Goal: Navigation & Orientation: Find specific page/section

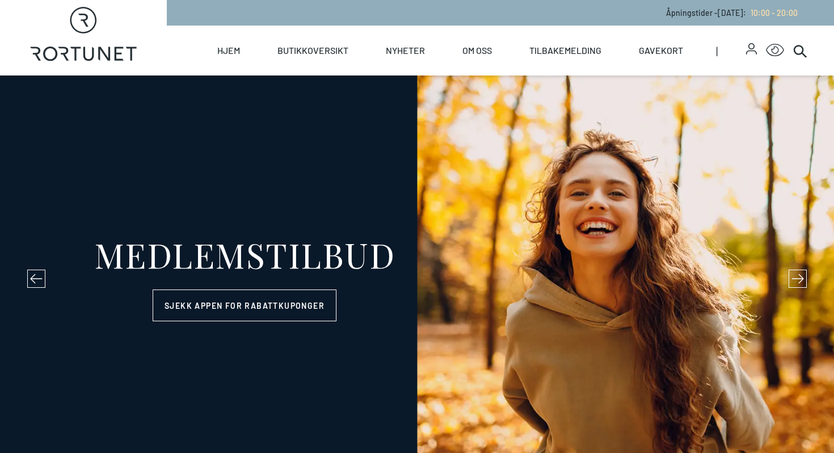
select select "NO"
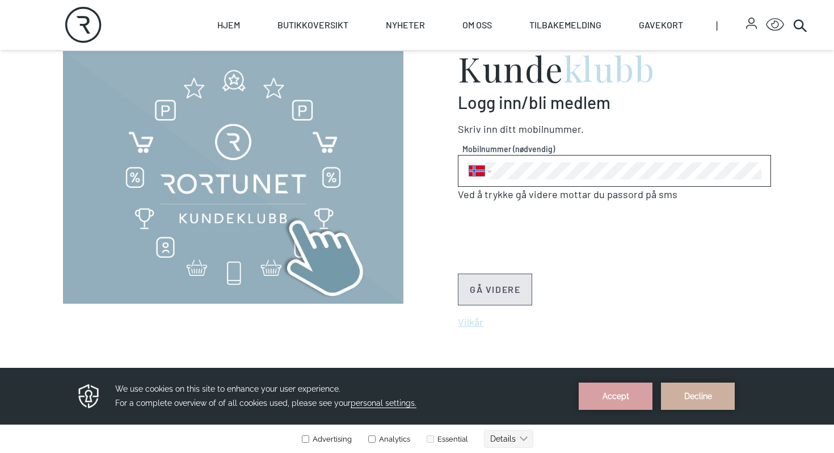
scroll to position [476, 0]
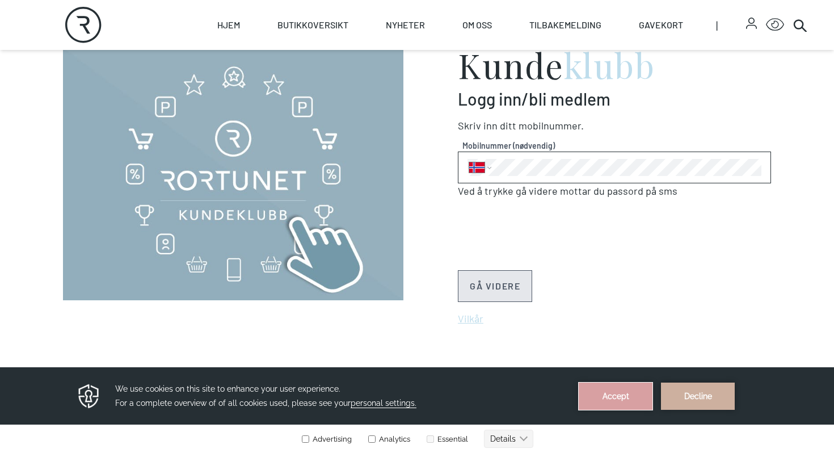
click at [617, 399] on button "Accept" at bounding box center [615, 395] width 74 height 27
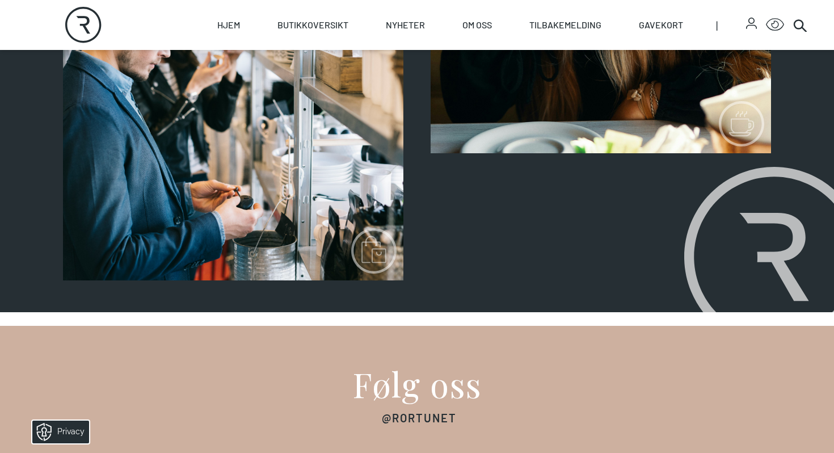
scroll to position [606, 0]
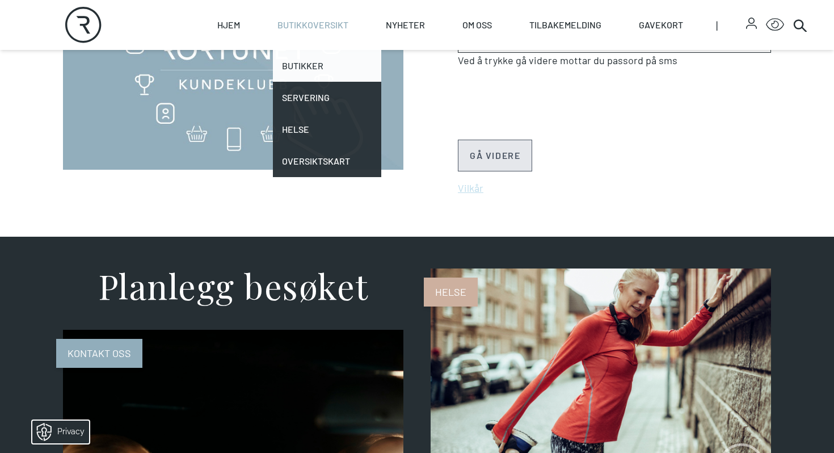
click at [317, 64] on link "Butikker" at bounding box center [327, 66] width 108 height 32
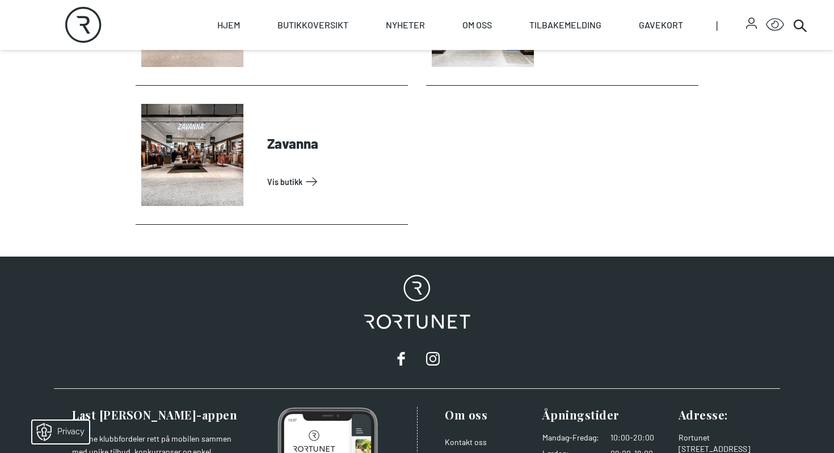
scroll to position [3793, 0]
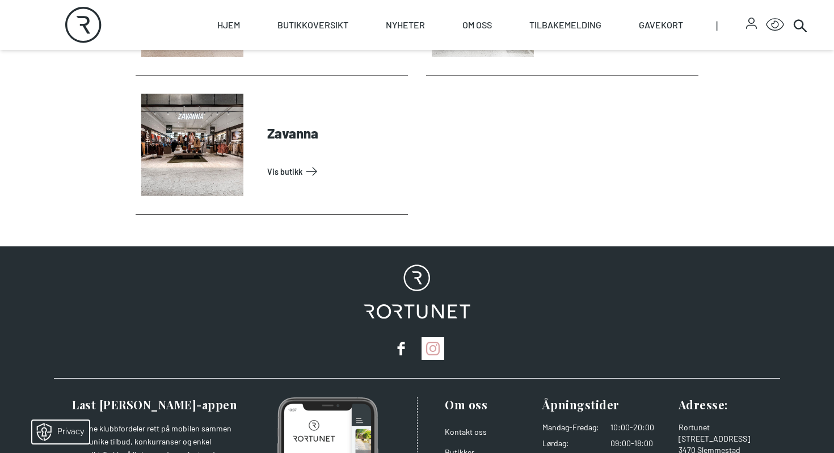
click at [434, 346] on icon at bounding box center [432, 348] width 7 height 7
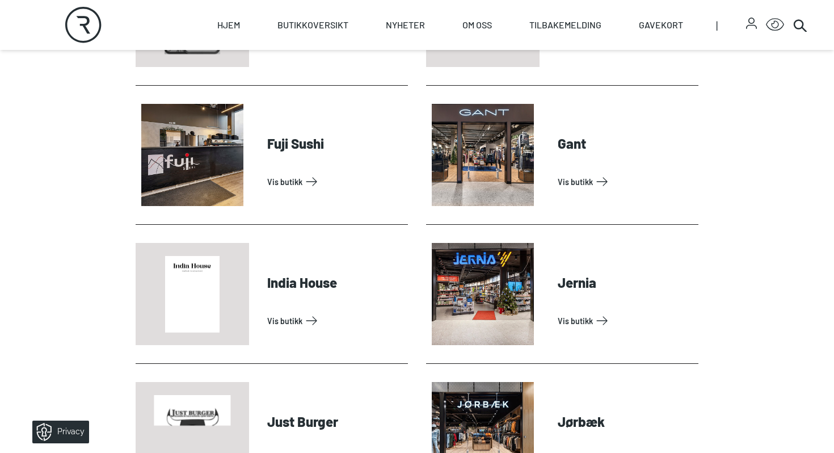
scroll to position [924, 0]
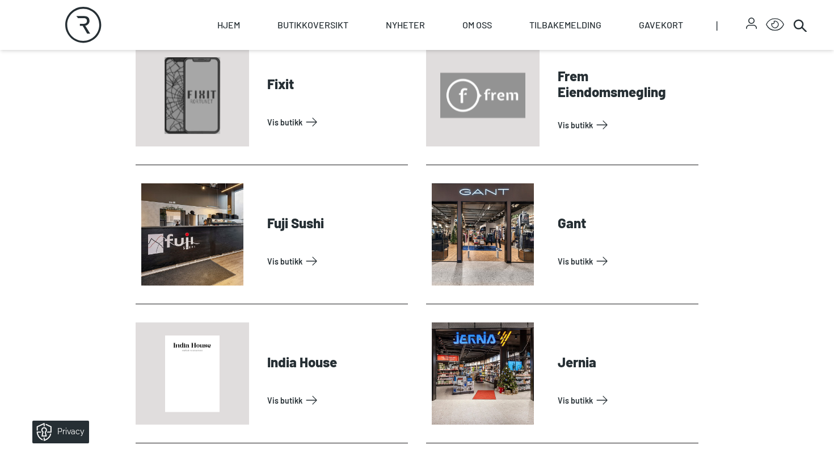
click at [77, 20] on icon "Rortunet" at bounding box center [83, 25] width 36 height 36
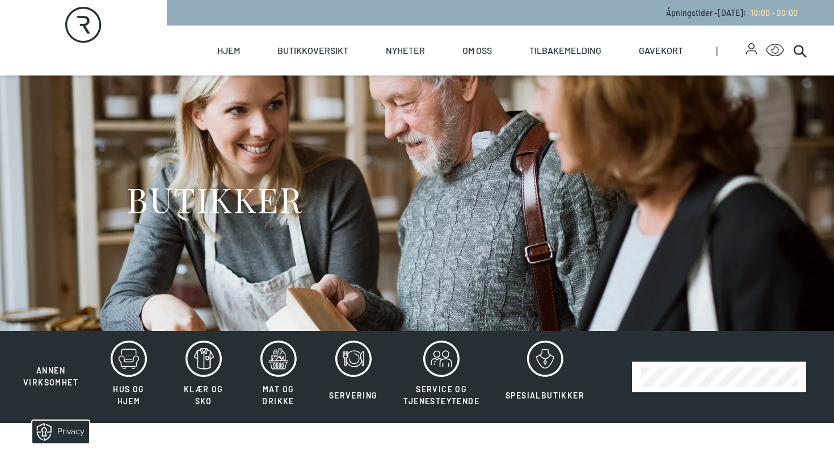
select select "NO"
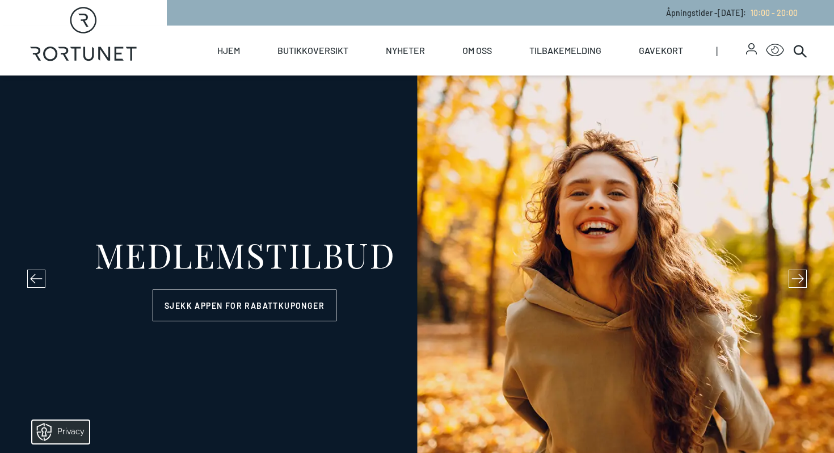
click at [40, 276] on icon at bounding box center [36, 278] width 12 height 12
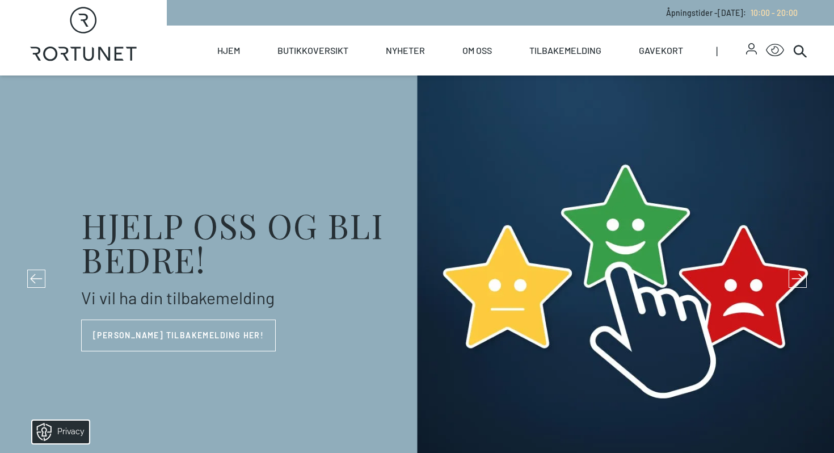
click at [800, 276] on icon at bounding box center [797, 278] width 12 height 12
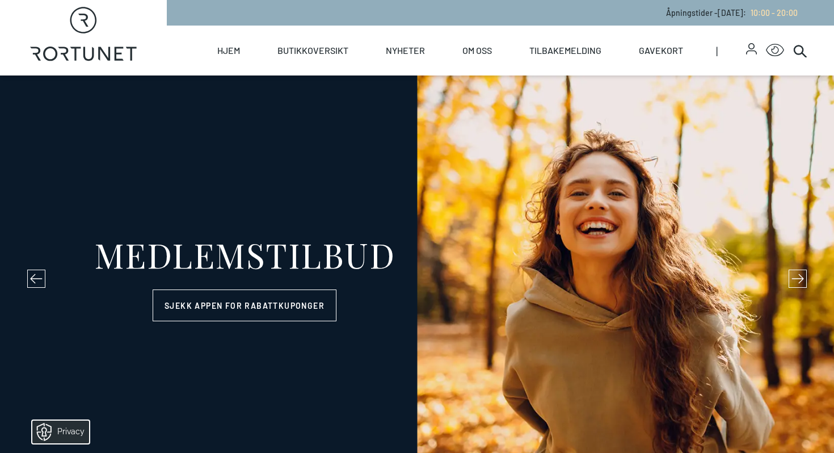
click at [800, 276] on icon at bounding box center [797, 278] width 12 height 12
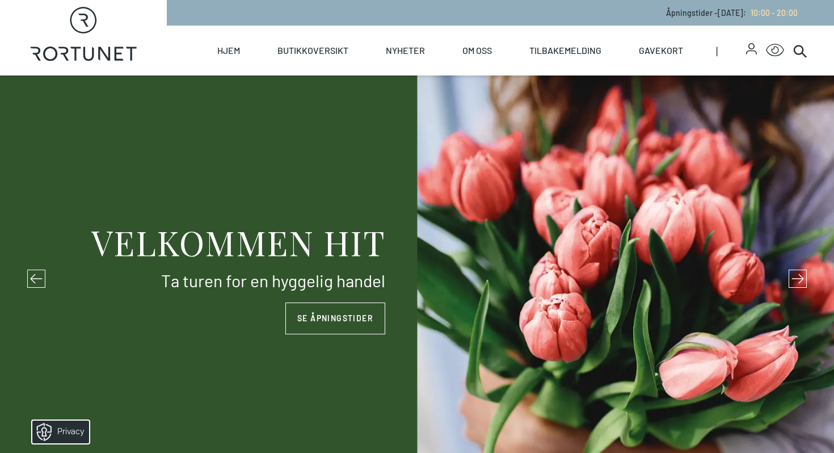
click at [37, 278] on icon at bounding box center [36, 278] width 12 height 12
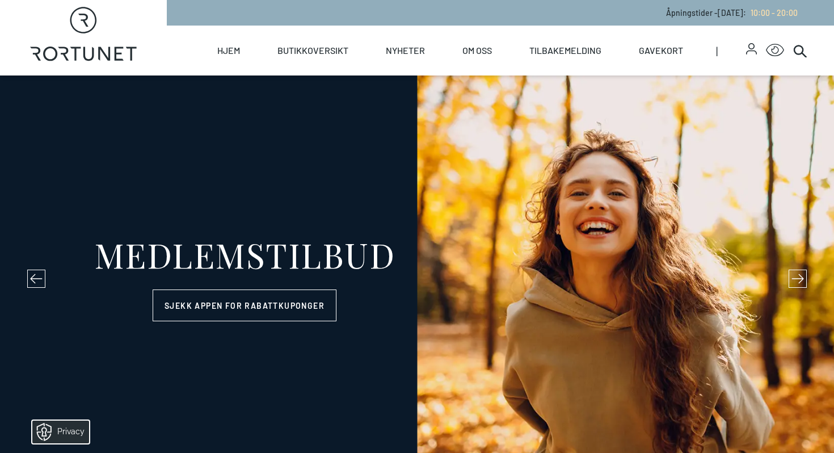
click at [791, 278] on icon at bounding box center [797, 278] width 12 height 12
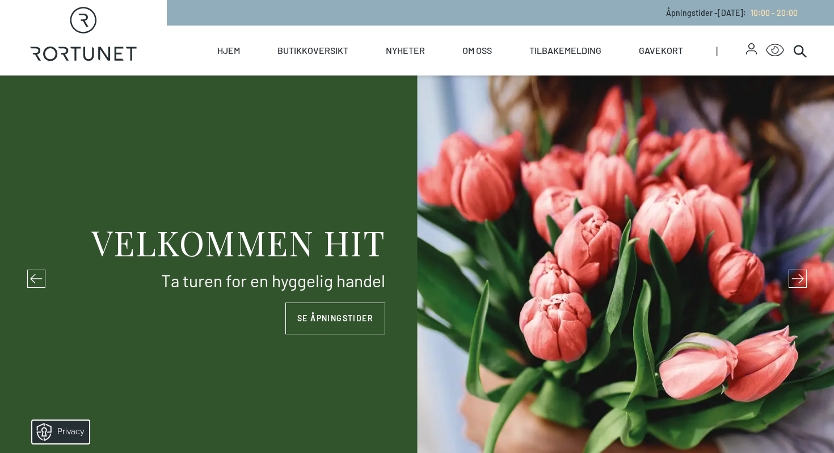
click at [791, 278] on icon at bounding box center [797, 278] width 12 height 12
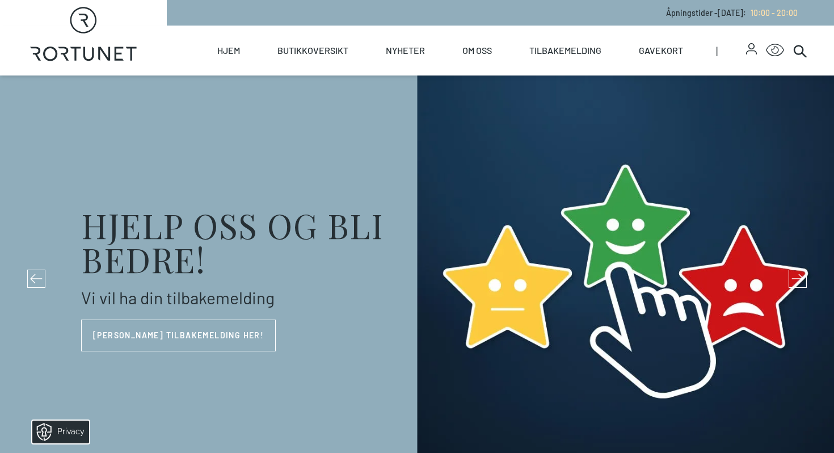
click at [791, 278] on icon at bounding box center [797, 278] width 12 height 12
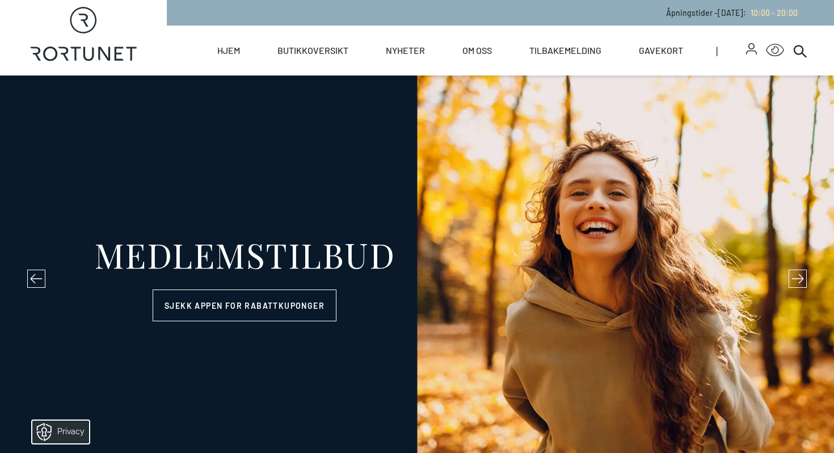
click at [70, 44] on icon "Rortunet" at bounding box center [83, 34] width 107 height 54
select select "NO"
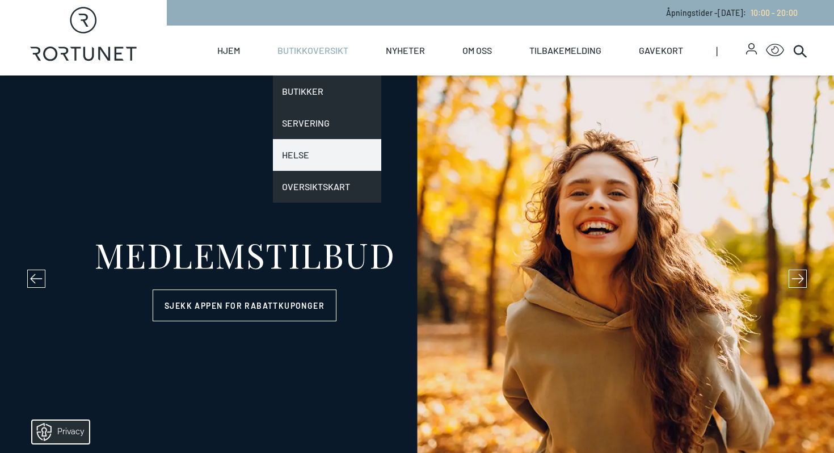
click at [308, 145] on link "Helse" at bounding box center [327, 155] width 108 height 32
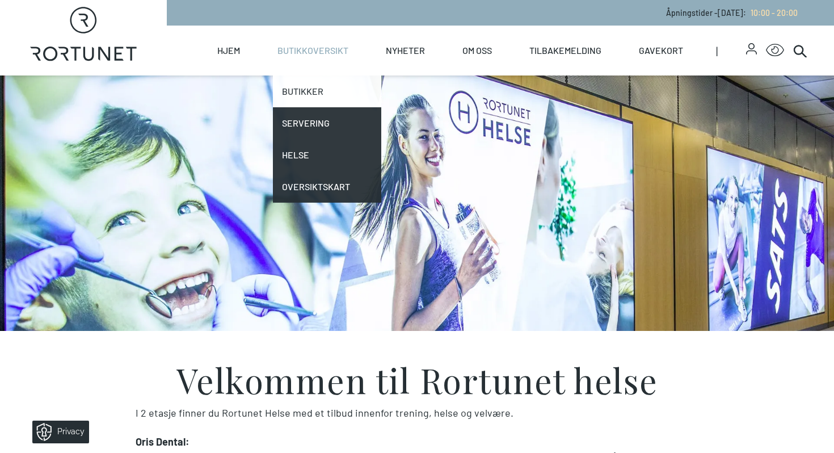
click at [291, 95] on link "Butikker" at bounding box center [327, 91] width 108 height 32
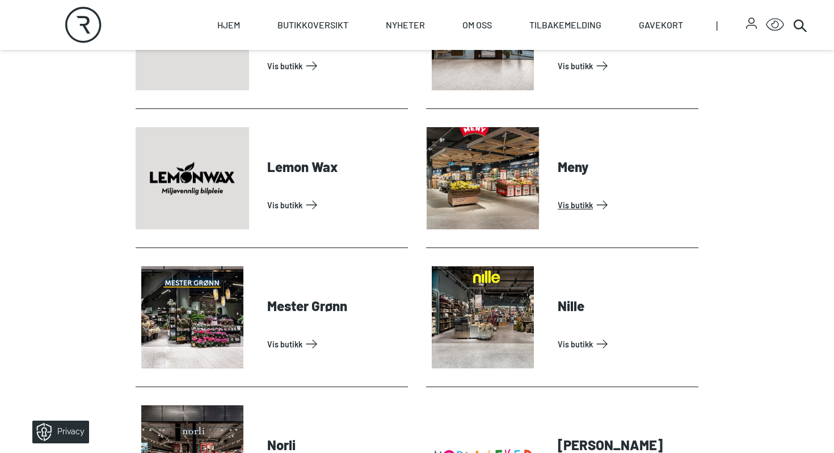
scroll to position [1942, 0]
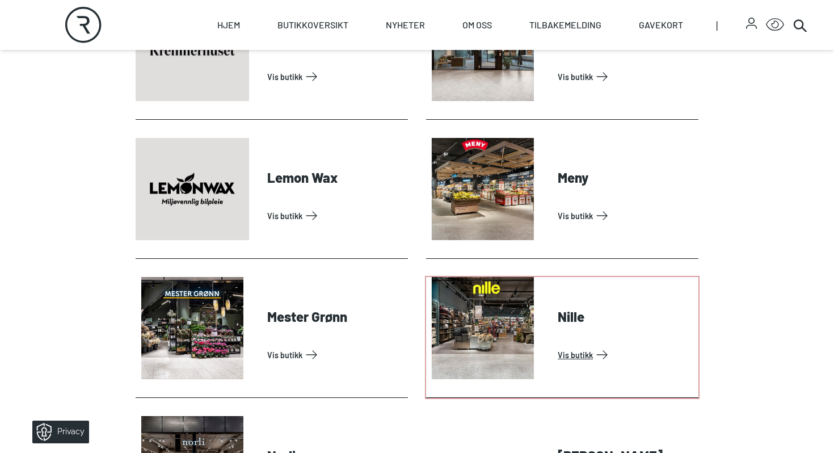
click at [577, 352] on link "Vis butikk" at bounding box center [625, 354] width 136 height 18
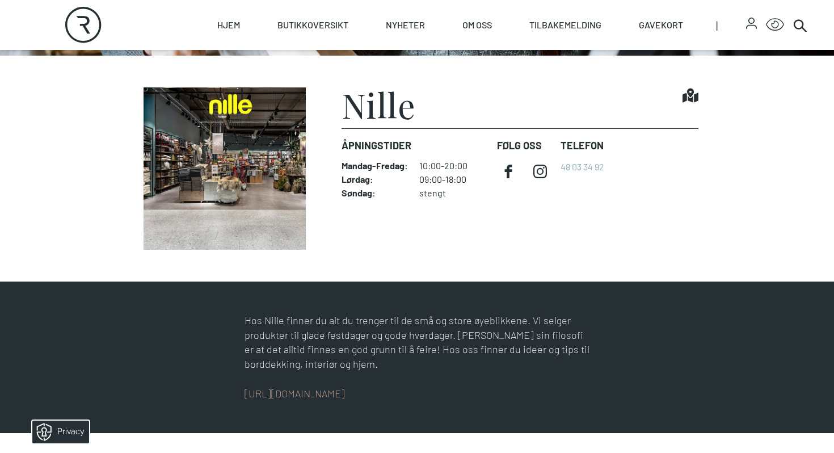
scroll to position [135, 0]
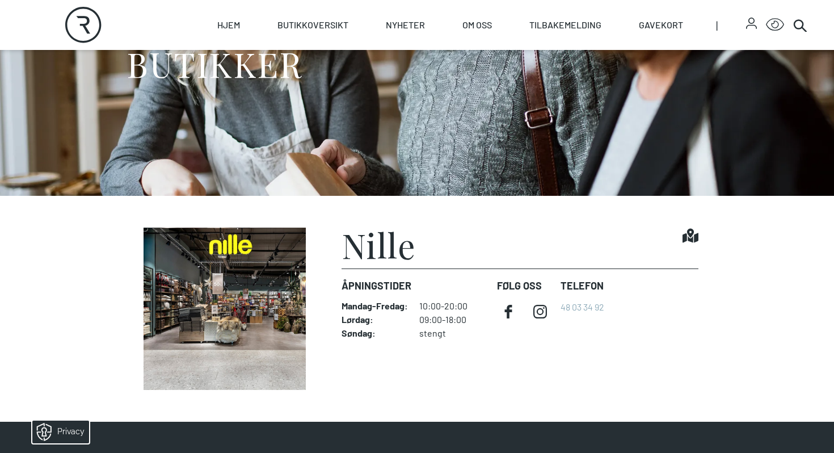
click at [82, 19] on icon "Rortunet" at bounding box center [83, 25] width 36 height 36
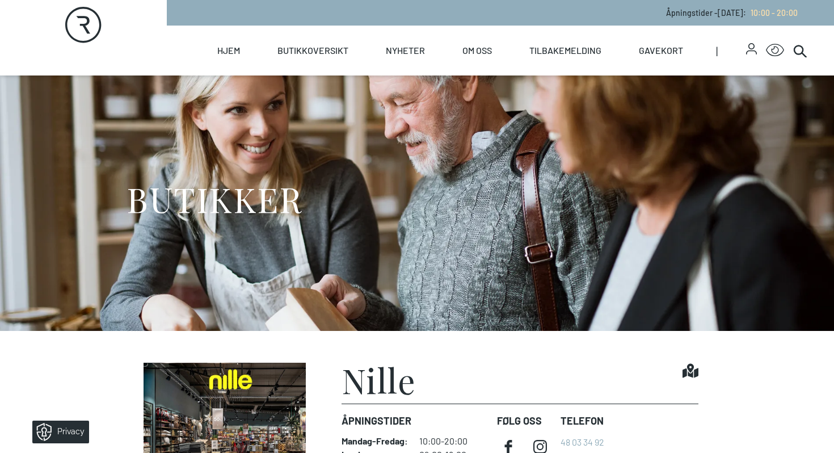
select select "NO"
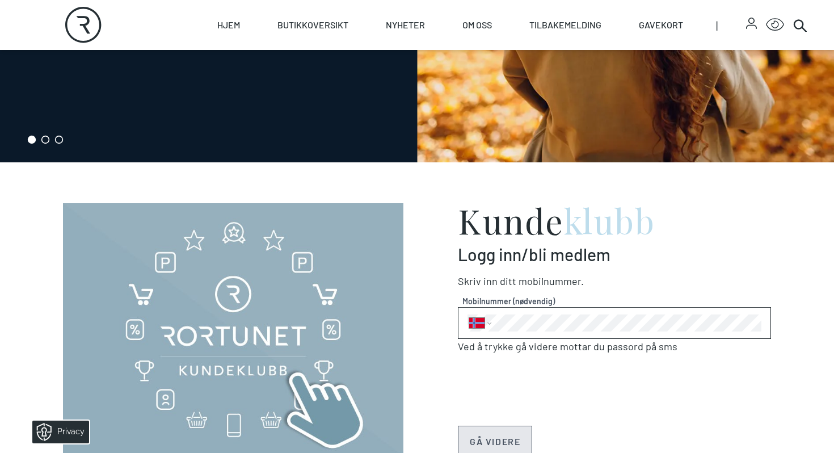
scroll to position [320, 0]
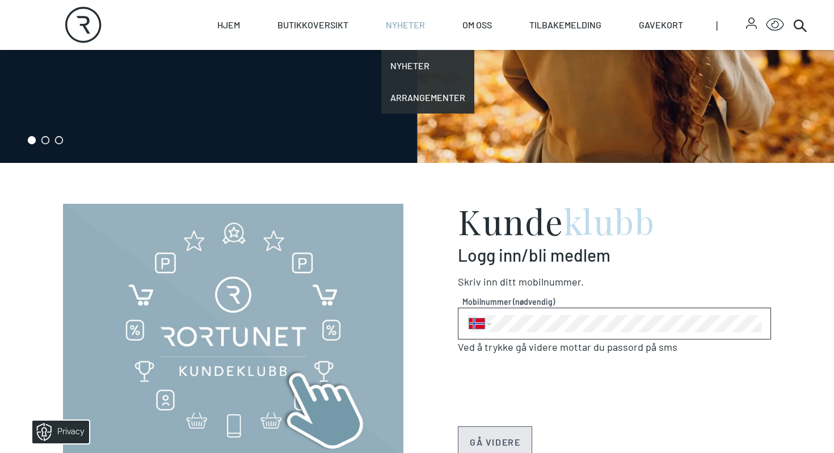
click at [390, 26] on link "Nyheter" at bounding box center [405, 25] width 39 height 50
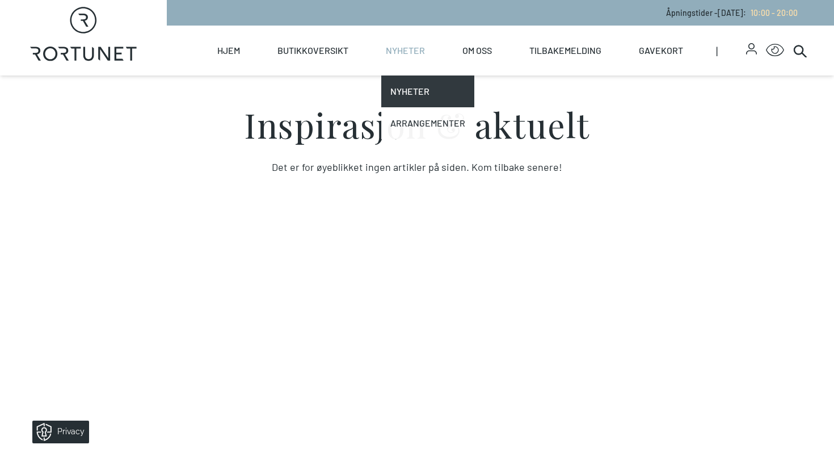
click at [403, 118] on link "Arrangementer" at bounding box center [427, 123] width 93 height 32
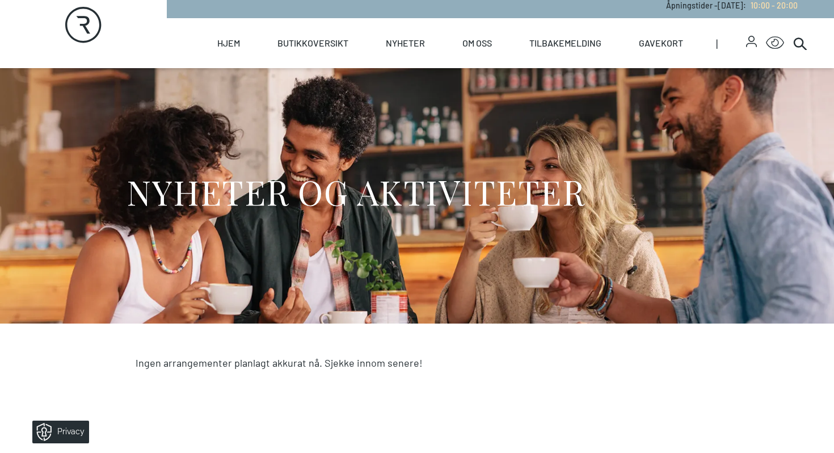
scroll to position [6, 0]
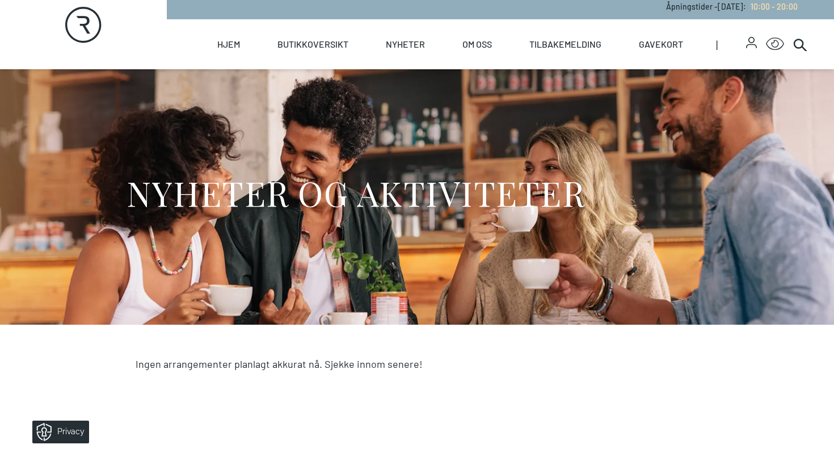
click at [272, 120] on div "NYHETER OG AKTIVITETER" at bounding box center [416, 196] width 581 height 255
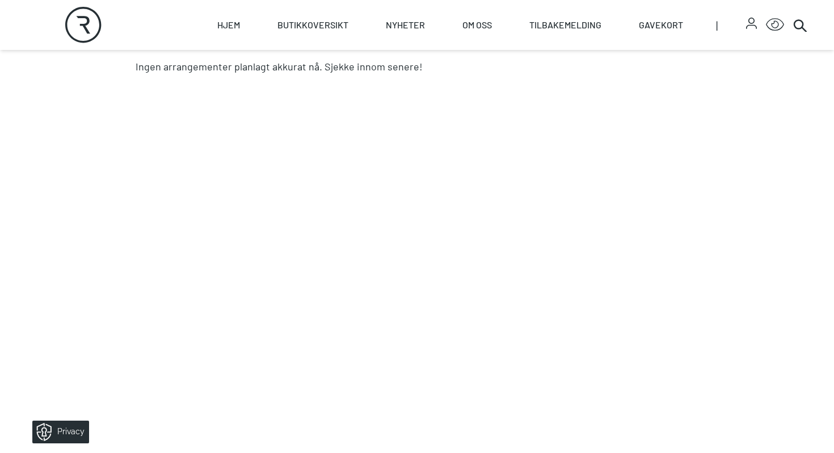
scroll to position [0, 0]
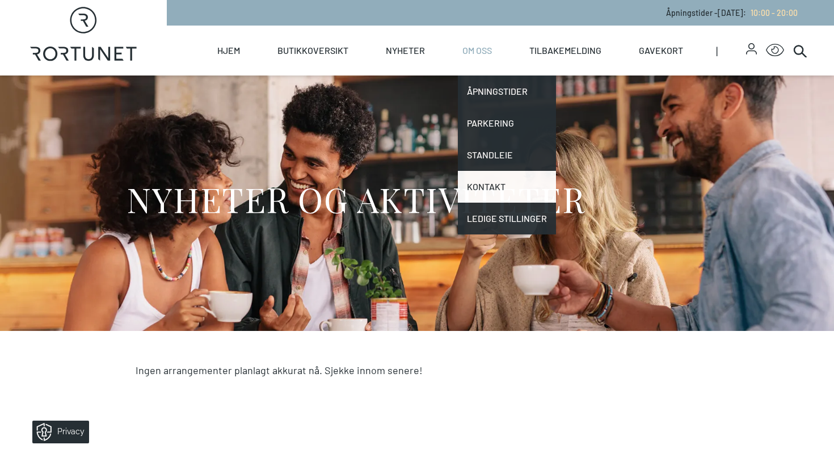
click at [495, 180] on link "Kontakt" at bounding box center [507, 187] width 98 height 32
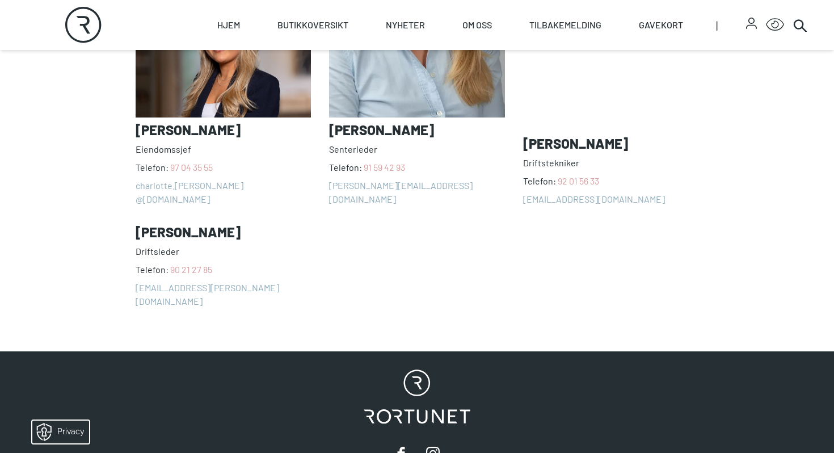
scroll to position [817, 0]
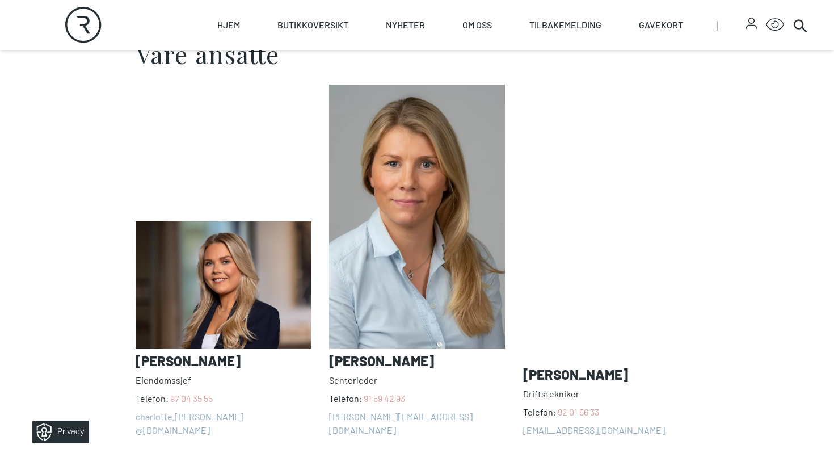
click at [236, 270] on img at bounding box center [223, 284] width 175 height 126
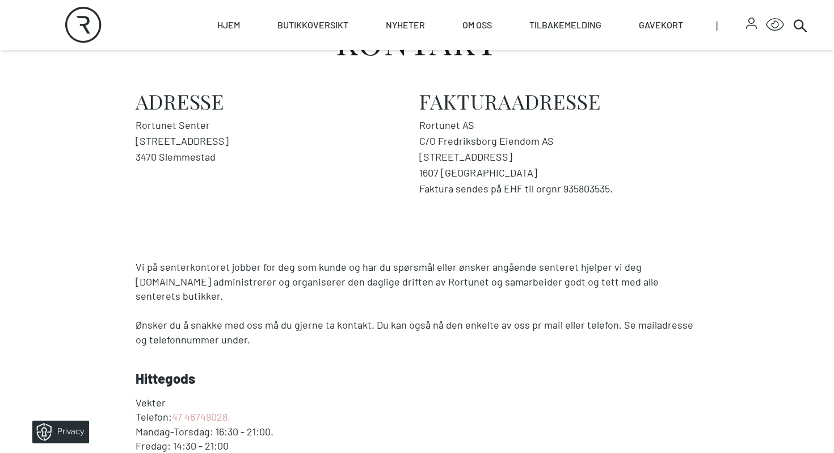
scroll to position [0, 0]
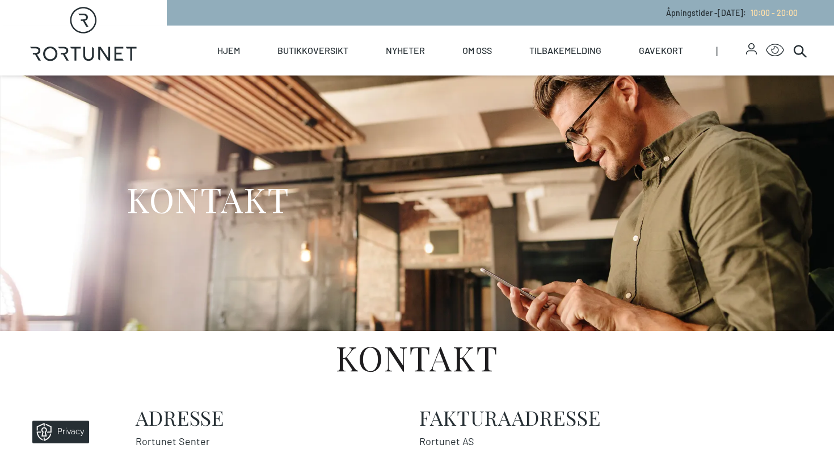
click at [87, 44] on icon "Rortunet" at bounding box center [83, 34] width 107 height 54
select select "NO"
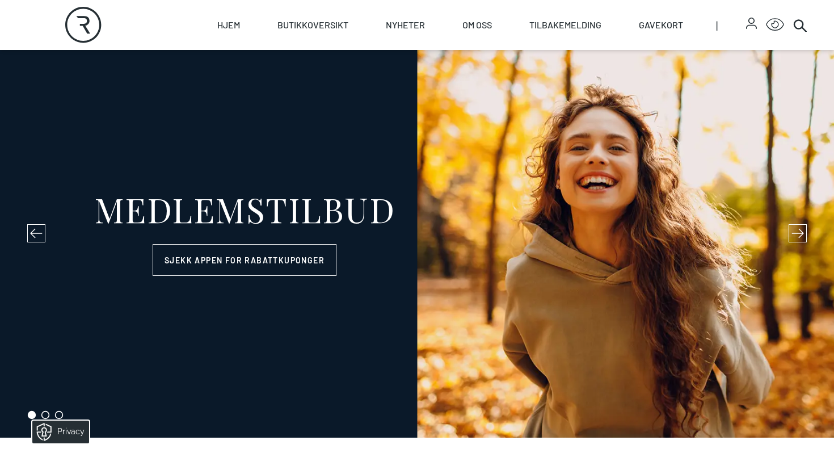
scroll to position [42, 0]
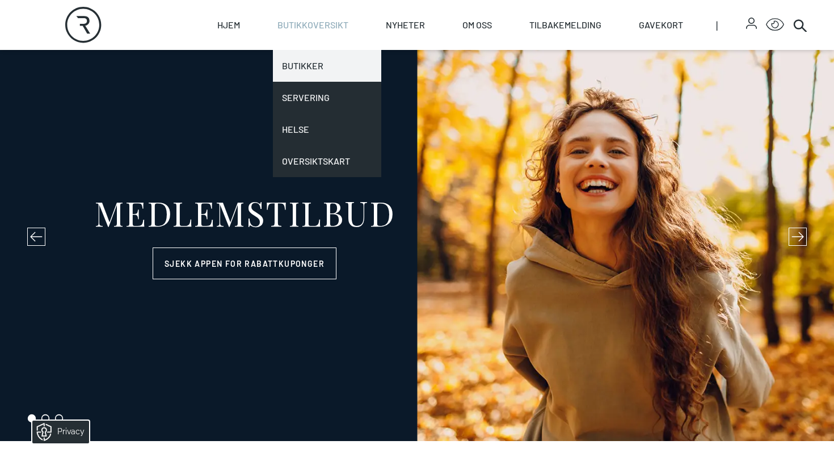
click at [322, 60] on link "Butikker" at bounding box center [327, 66] width 108 height 32
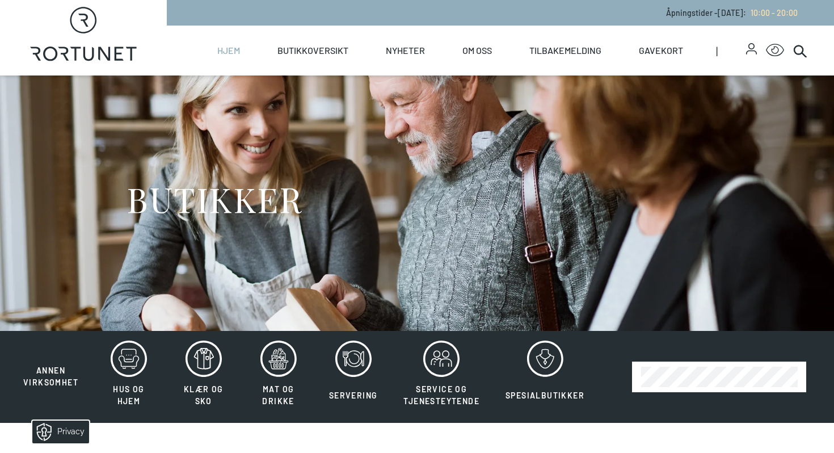
click at [217, 53] on link "Hjem" at bounding box center [228, 51] width 23 height 50
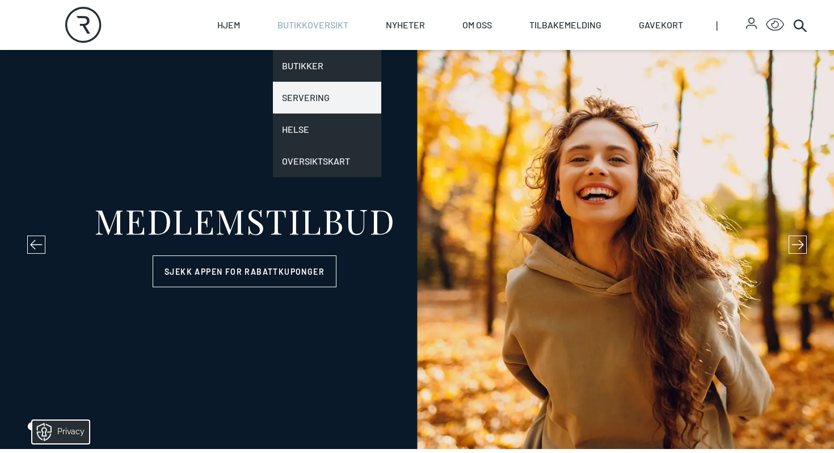
scroll to position [45, 0]
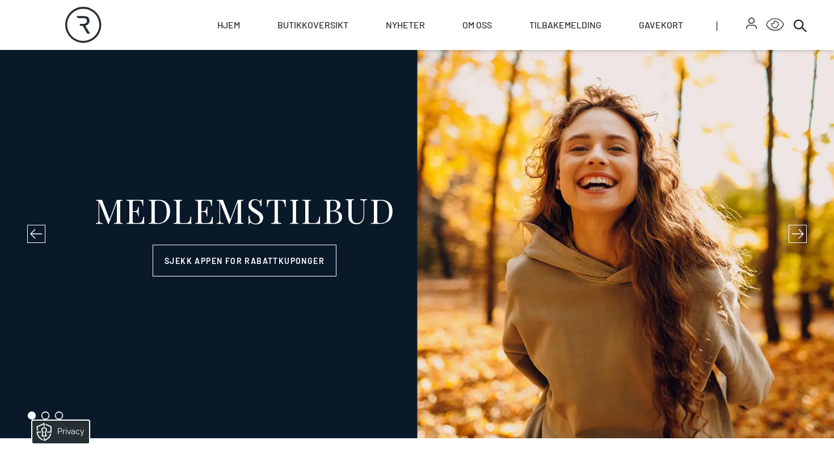
click at [325, 329] on div "MEDLEMSTILBUD Sjekk appen for rabattkuponger" at bounding box center [417, 234] width 834 height 407
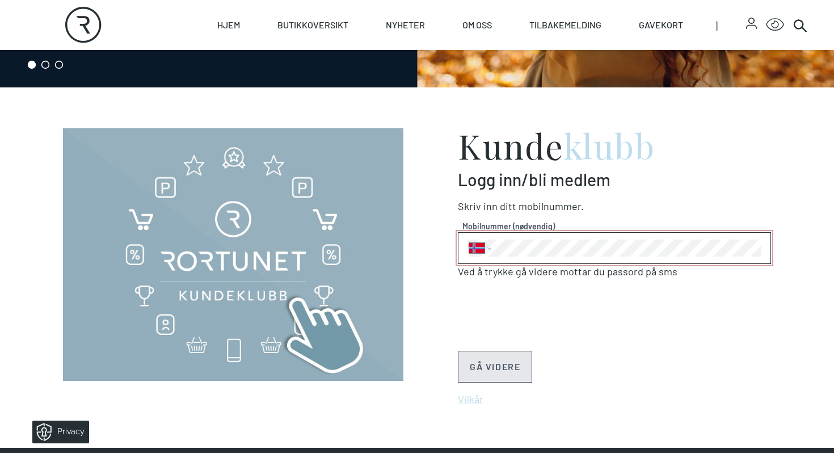
scroll to position [397, 0]
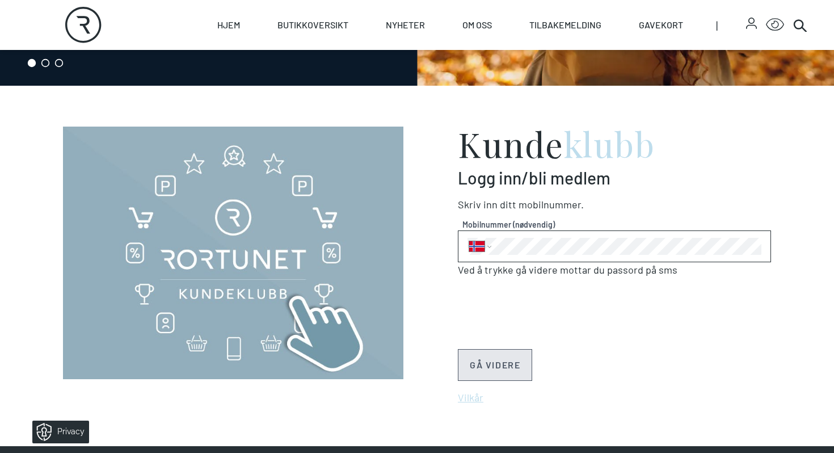
click at [709, 293] on form "Logg inn/bli medlem [PERSON_NAME] inn ditt Mobilnummer . Mobilnummer (nødvendig…" at bounding box center [614, 286] width 313 height 238
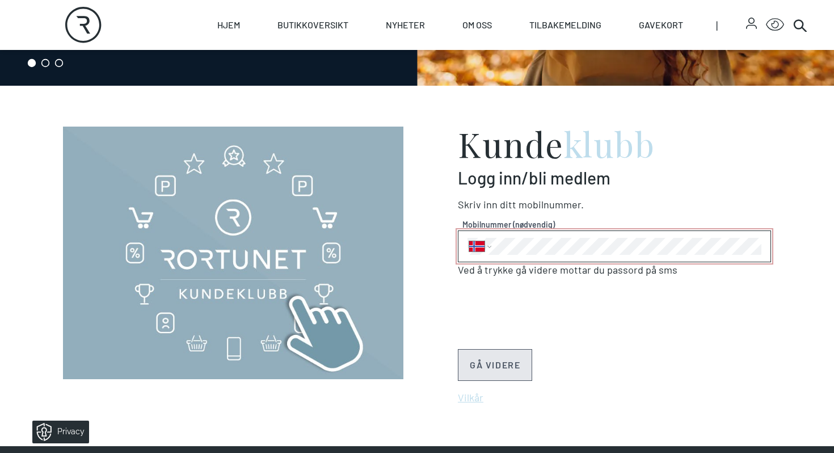
click at [465, 251] on div "Properties Msisdn" at bounding box center [614, 246] width 313 height 32
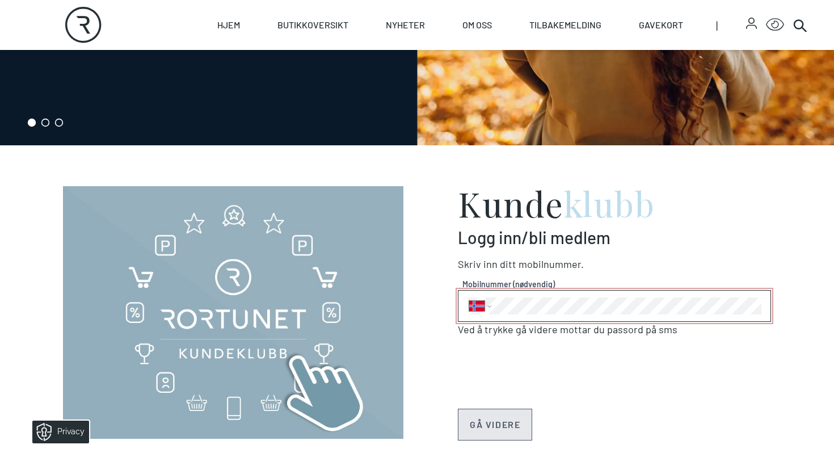
scroll to position [343, 0]
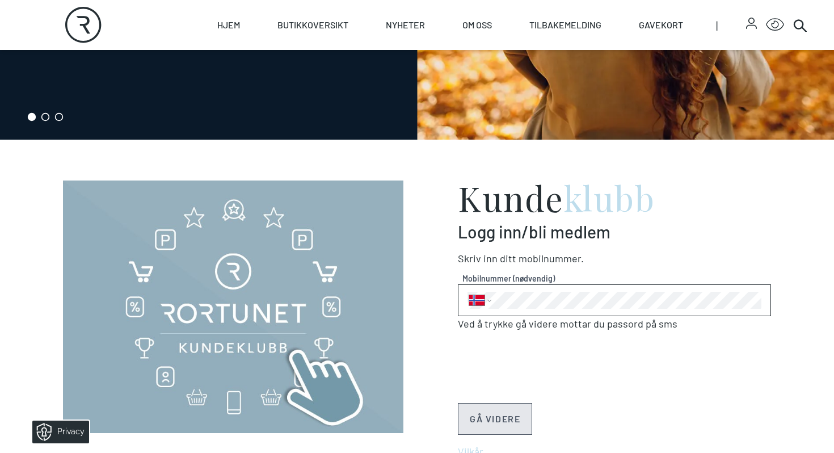
click at [536, 263] on span "Mobilnummer ." at bounding box center [550, 258] width 65 height 12
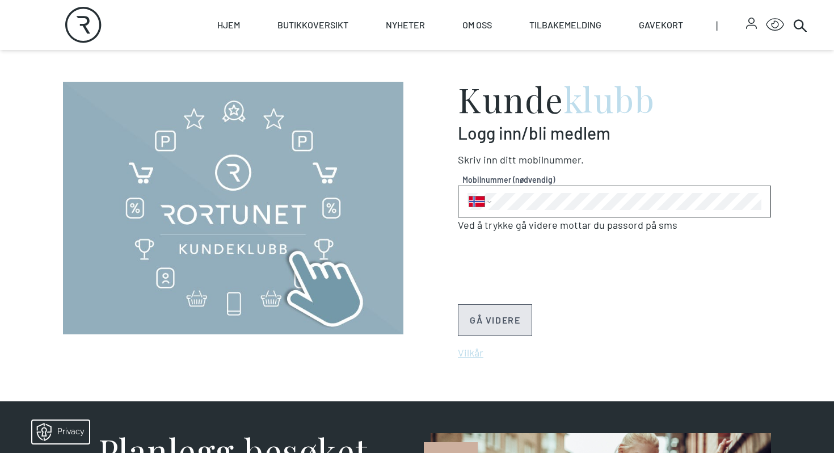
scroll to position [441, 0]
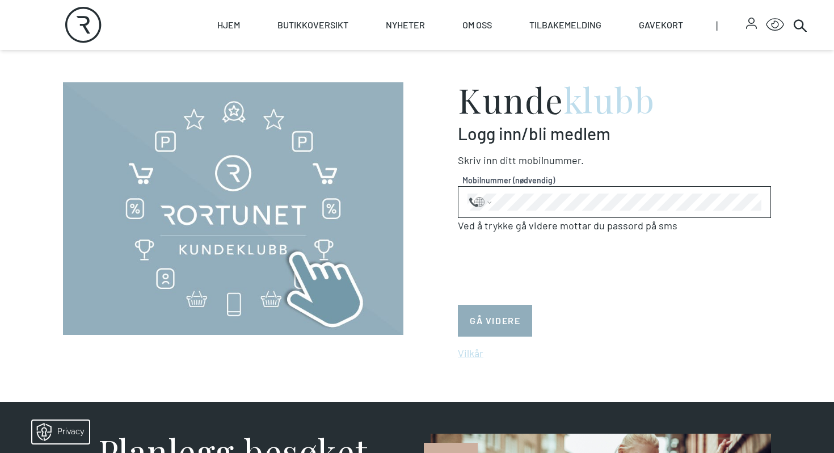
click at [495, 326] on button "GÅ VIDERE" at bounding box center [495, 321] width 74 height 32
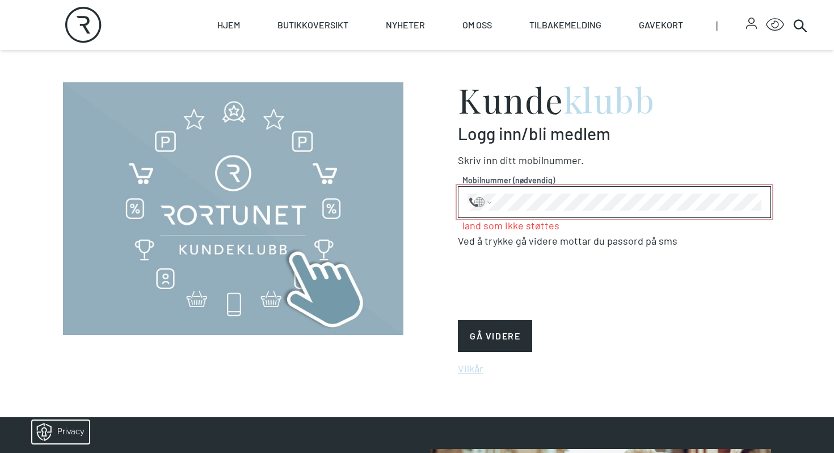
select select "NO"
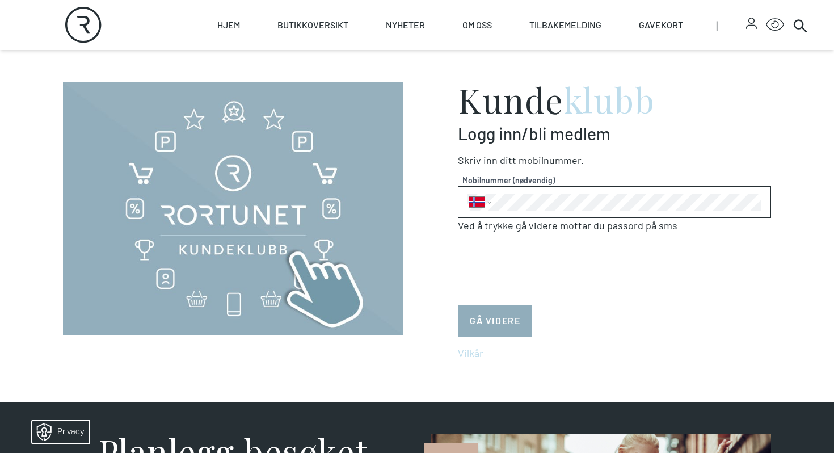
click at [491, 324] on button "GÅ VIDERE" at bounding box center [495, 321] width 74 height 32
click at [509, 319] on button "GÅ VIDERE" at bounding box center [495, 321] width 74 height 32
click at [552, 226] on p "Ved å trykke gå videre mottar du passord på sms" at bounding box center [614, 225] width 313 height 15
click at [479, 308] on button "GÅ VIDERE" at bounding box center [495, 321] width 74 height 32
click at [496, 314] on button "GÅ VIDERE" at bounding box center [495, 321] width 74 height 32
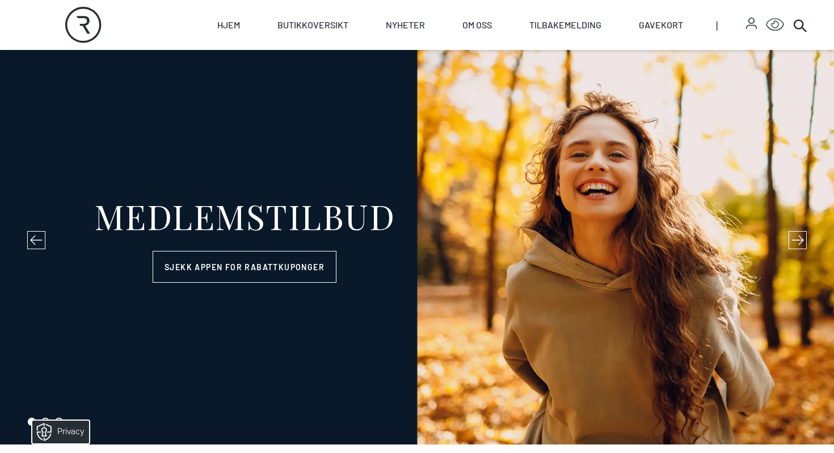
scroll to position [41, 0]
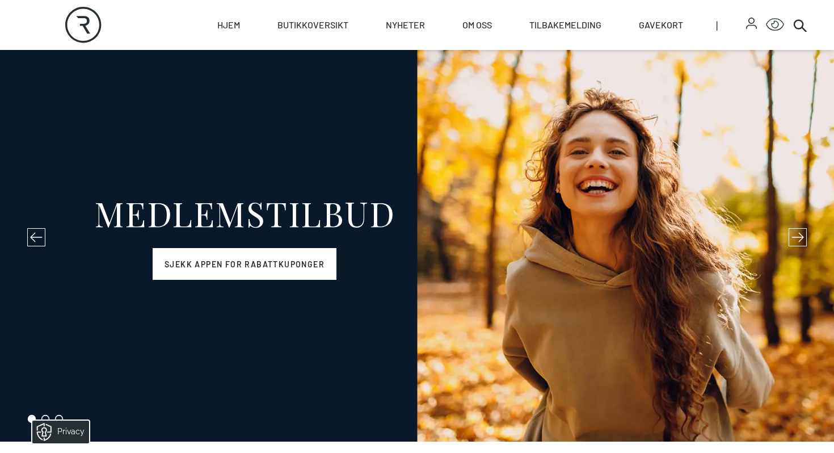
click at [276, 265] on link "Sjekk appen for rabattkuponger" at bounding box center [245, 264] width 184 height 32
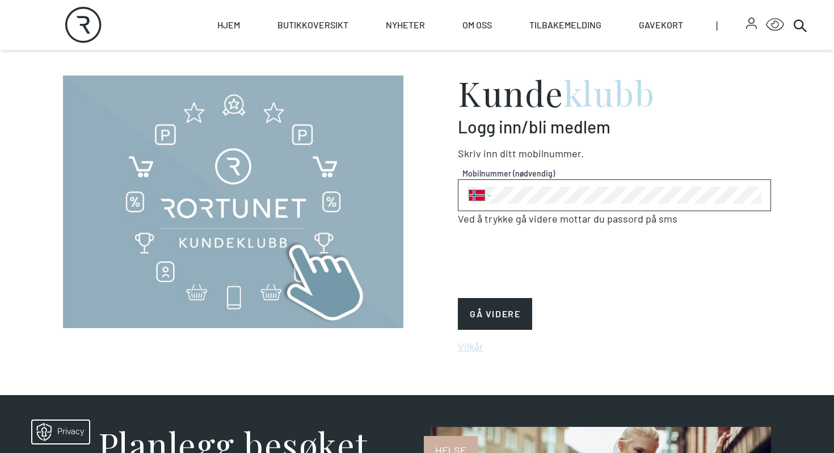
scroll to position [420, 0]
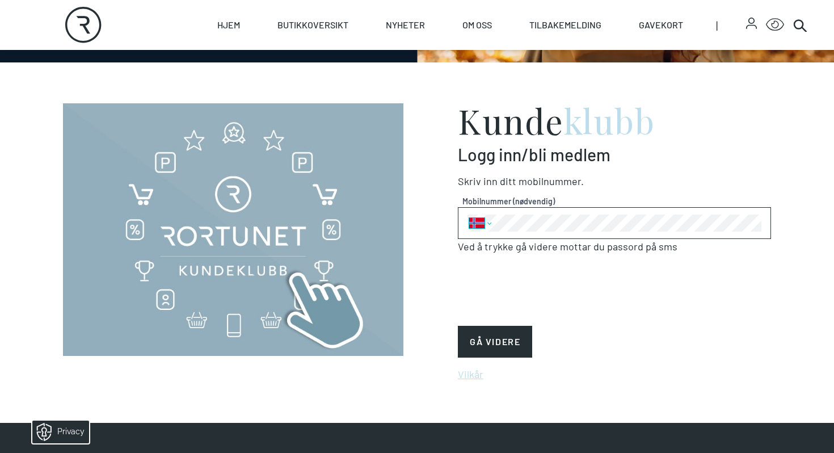
click at [489, 230] on select "International [GEOGRAPHIC_DATA] [GEOGRAPHIC_DATA]" at bounding box center [480, 223] width 27 height 32
click at [488, 225] on select "International [GEOGRAPHIC_DATA] [GEOGRAPHIC_DATA]" at bounding box center [480, 223] width 27 height 32
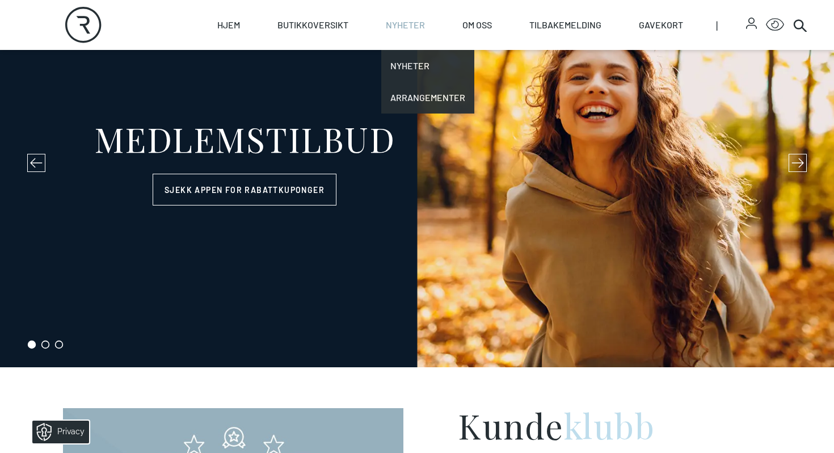
scroll to position [493, 0]
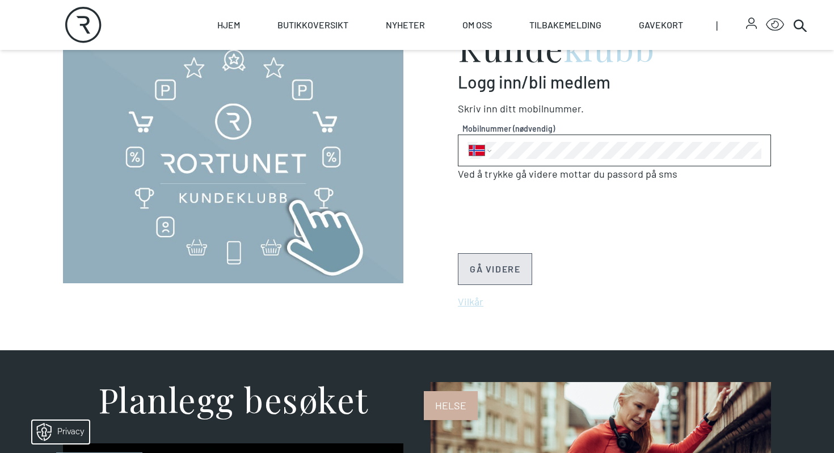
click at [213, 347] on section "Kunde klubb Logg inn/bli medlem [PERSON_NAME] inn ditt Mobilnummer . Mobilnumme…" at bounding box center [417, 170] width 834 height 360
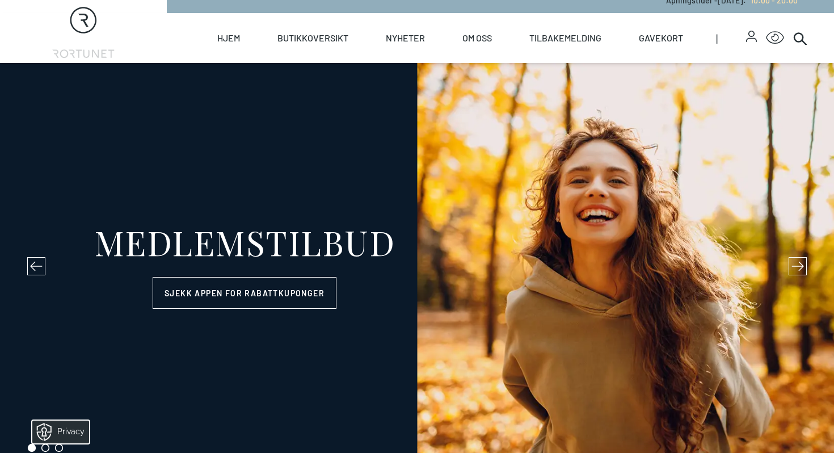
scroll to position [0, 0]
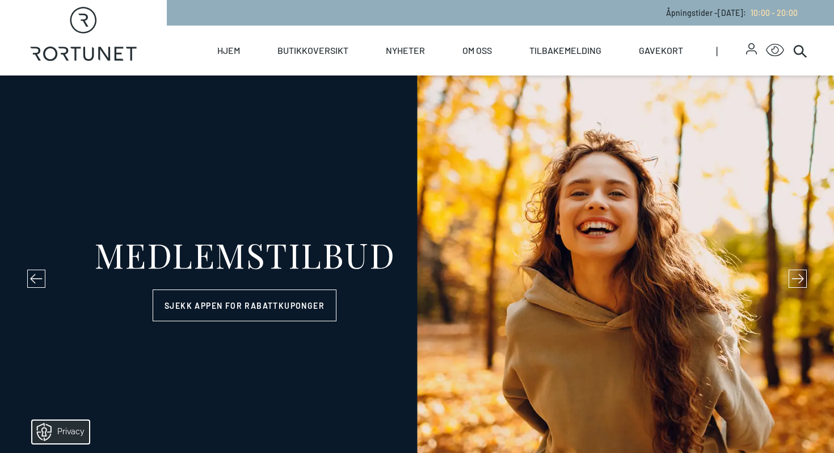
click at [58, 45] on icon "Rortunet" at bounding box center [83, 34] width 107 height 54
select select "NO"
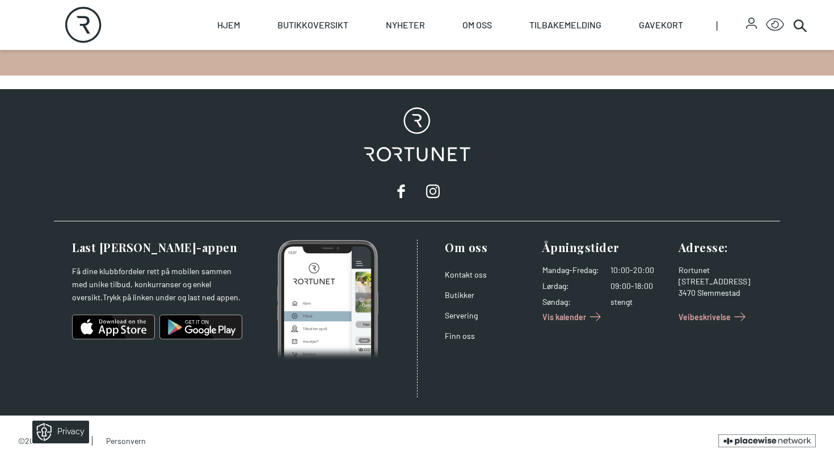
scroll to position [1917, 0]
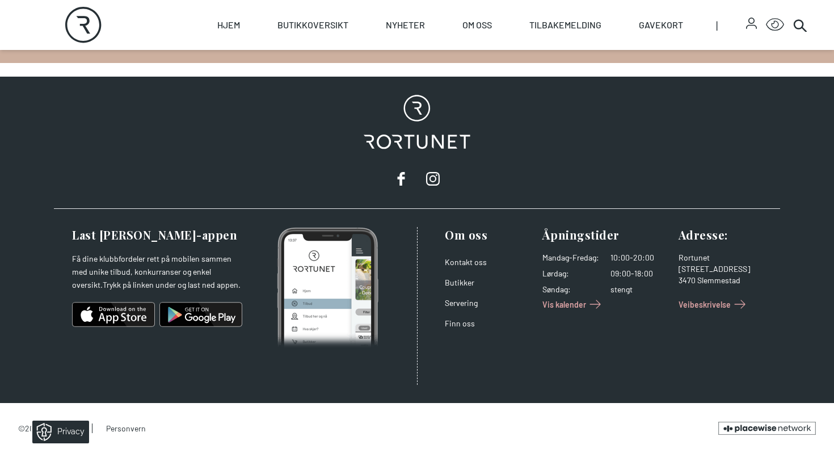
click at [463, 379] on div "Om oss Kontakt oss Butikker Servering Finn oss" at bounding box center [489, 306] width 88 height 158
drag, startPoint x: 733, startPoint y: 280, endPoint x: 726, endPoint y: 279, distance: 7.5
click at [728, 280] on span "Slemmestad" at bounding box center [718, 280] width 43 height 10
click at [712, 281] on span "Slemmestad" at bounding box center [718, 280] width 43 height 10
drag, startPoint x: 741, startPoint y: 281, endPoint x: 675, endPoint y: 270, distance: 66.7
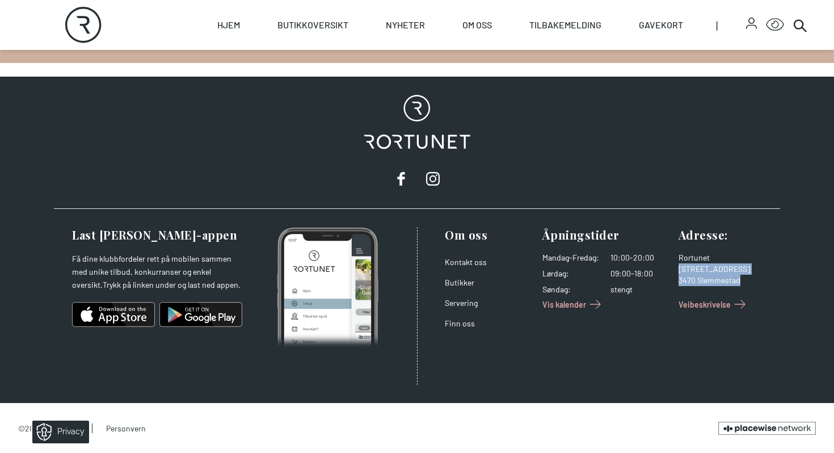
click at [675, 270] on div "Om oss Kontakt oss Butikker Servering Finn oss Åpningstider Mandag - Fredag : 1…" at bounding box center [594, 306] width 354 height 158
click at [741, 285] on div "3470 Slemmestad" at bounding box center [722, 279] width 88 height 11
drag, startPoint x: 739, startPoint y: 286, endPoint x: 674, endPoint y: 274, distance: 66.2
click at [674, 274] on div "Om oss Kontakt oss Butikker Servering Finn oss Åpningstider Mandag - Fredag : 1…" at bounding box center [594, 306] width 354 height 158
click at [407, 170] on icon at bounding box center [401, 178] width 23 height 23
